Goal: Information Seeking & Learning: Check status

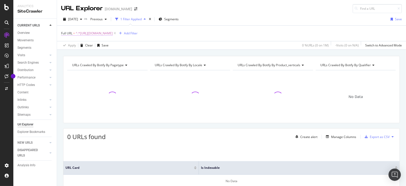
click at [113, 33] on span "^.*[URL][DOMAIN_NAME]" at bounding box center [94, 33] width 37 height 7
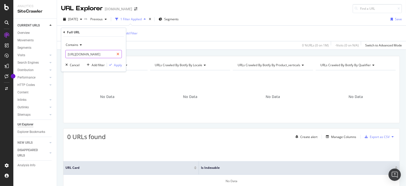
click at [119, 55] on icon at bounding box center [117, 54] width 3 height 4
click at [107, 54] on input "text" at bounding box center [94, 54] width 56 height 8
paste input "[URL][DOMAIN_NAME]"
click at [97, 51] on input "[URL][DOMAIN_NAME]" at bounding box center [90, 54] width 48 height 8
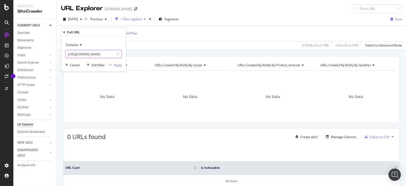
scroll to position [0, 48]
drag, startPoint x: 97, startPoint y: 54, endPoint x: 33, endPoint y: 52, distance: 64.4
click at [33, 52] on body "Analytics SiteCrawler CURRENT URLS Overview Movements Segments Visits Analysis …" at bounding box center [203, 93] width 406 height 186
click at [96, 54] on input "[URL][DOMAIN_NAME]" at bounding box center [90, 54] width 48 height 8
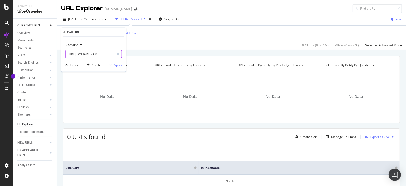
scroll to position [0, 102]
drag, startPoint x: 85, startPoint y: 54, endPoint x: 161, endPoint y: 55, distance: 76.4
click at [161, 55] on body "Analytics SiteCrawler CURRENT URLS Overview Movements Segments Visits Analysis …" at bounding box center [203, 93] width 406 height 186
type input "[URL][DOMAIN_NAME]"
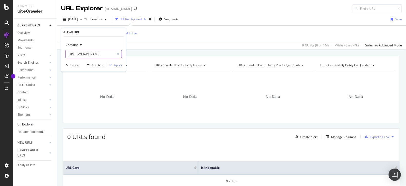
scroll to position [0, 45]
click at [117, 66] on div "Apply" at bounding box center [118, 65] width 8 height 4
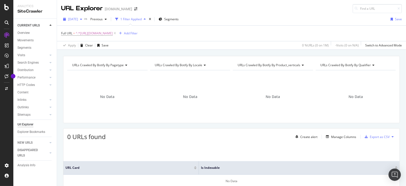
click at [78, 19] on span "[DATE]" at bounding box center [73, 19] width 10 height 4
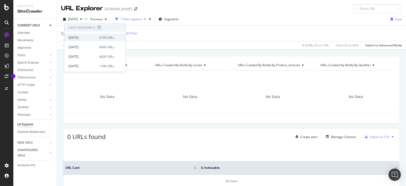
click at [105, 36] on div "473K URLs" at bounding box center [106, 37] width 15 height 5
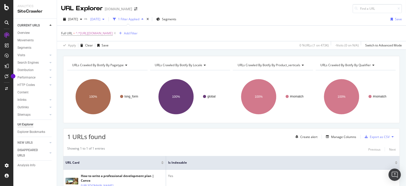
click at [100, 20] on span "[DATE]" at bounding box center [94, 19] width 12 height 4
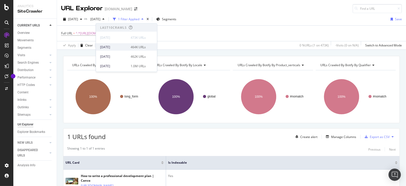
click at [124, 48] on div "[DATE]" at bounding box center [113, 47] width 27 height 5
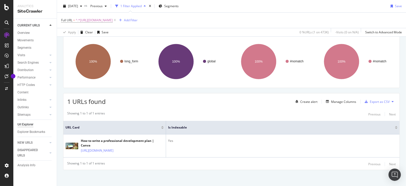
scroll to position [39, 0]
